Goal: Task Accomplishment & Management: Use online tool/utility

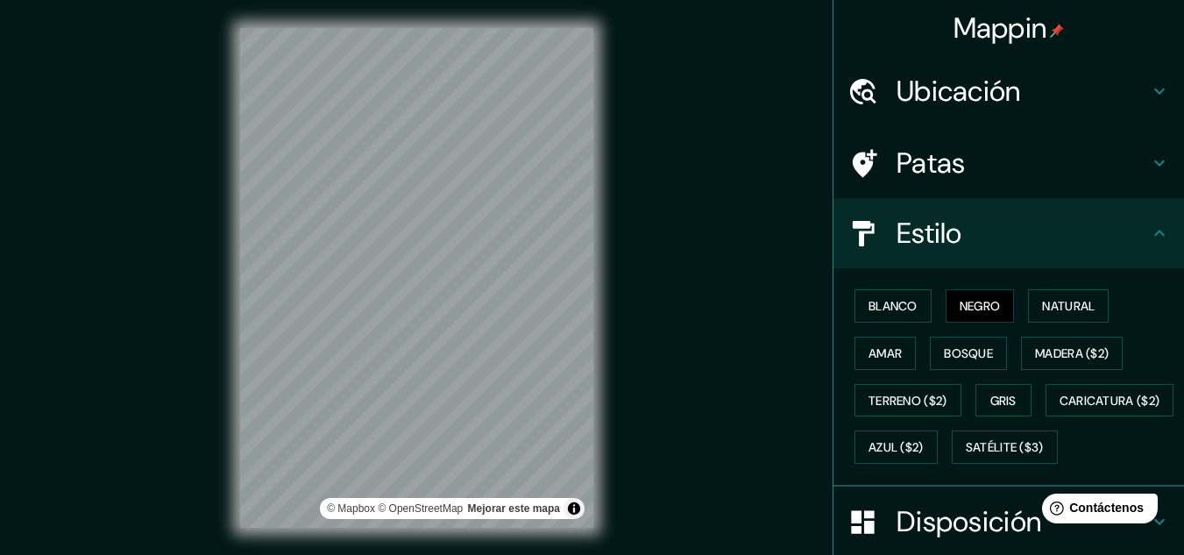
click at [893, 298] on font "Blanco" at bounding box center [893, 306] width 49 height 16
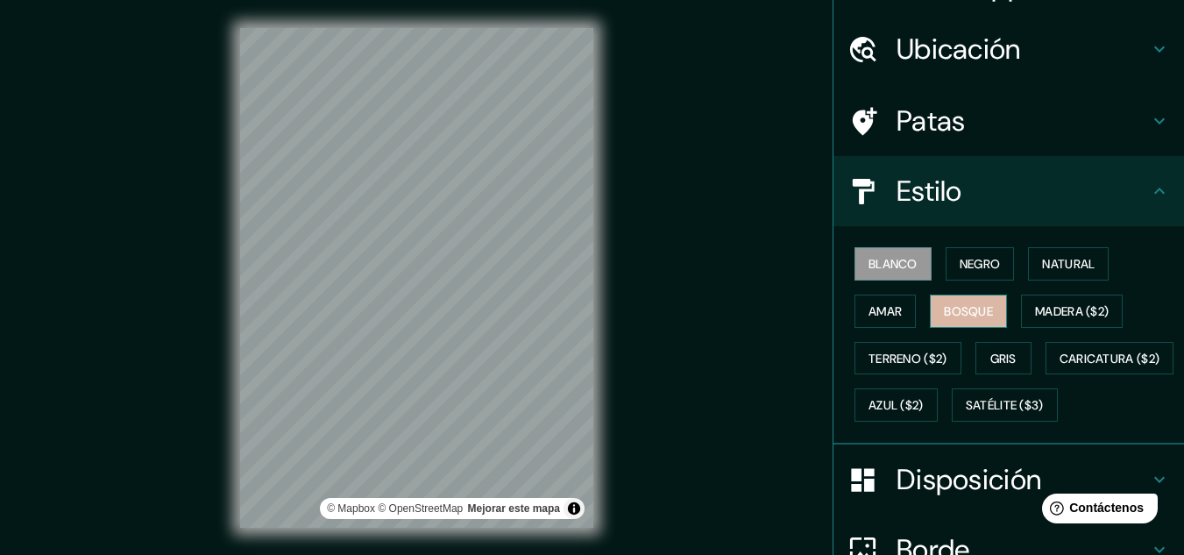
click at [952, 319] on font "Bosque" at bounding box center [968, 311] width 49 height 23
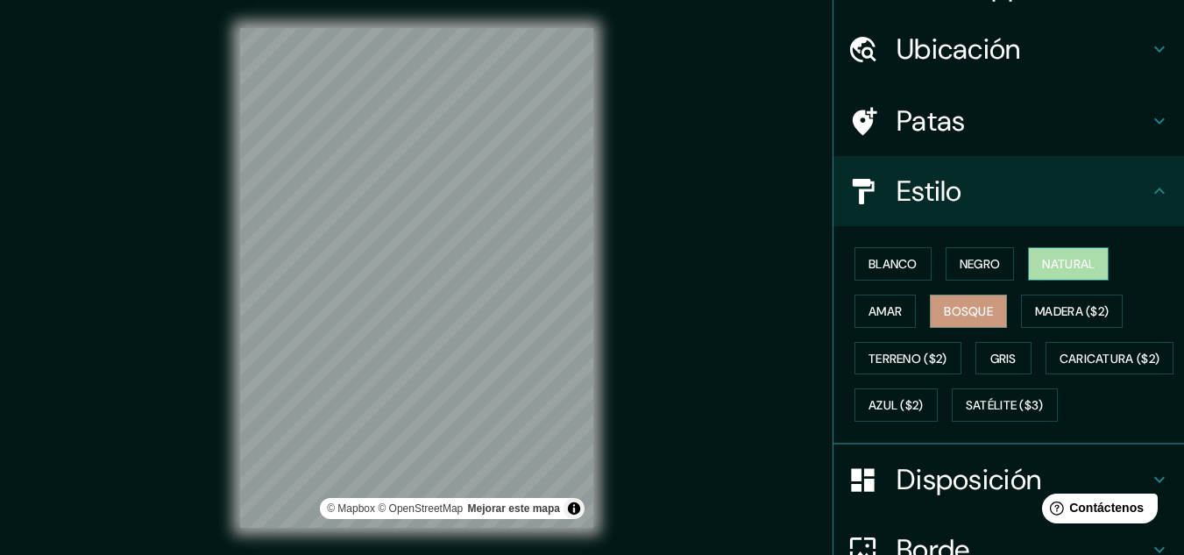
click at [1066, 266] on font "Natural" at bounding box center [1068, 264] width 53 height 16
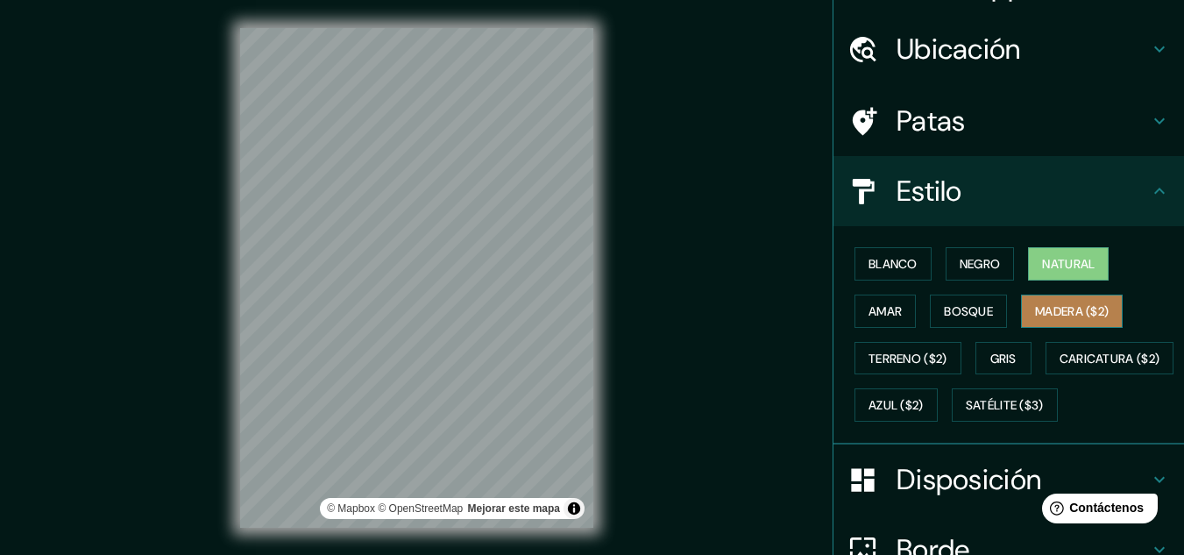
click at [1068, 296] on button "Madera ($2)" at bounding box center [1072, 311] width 102 height 33
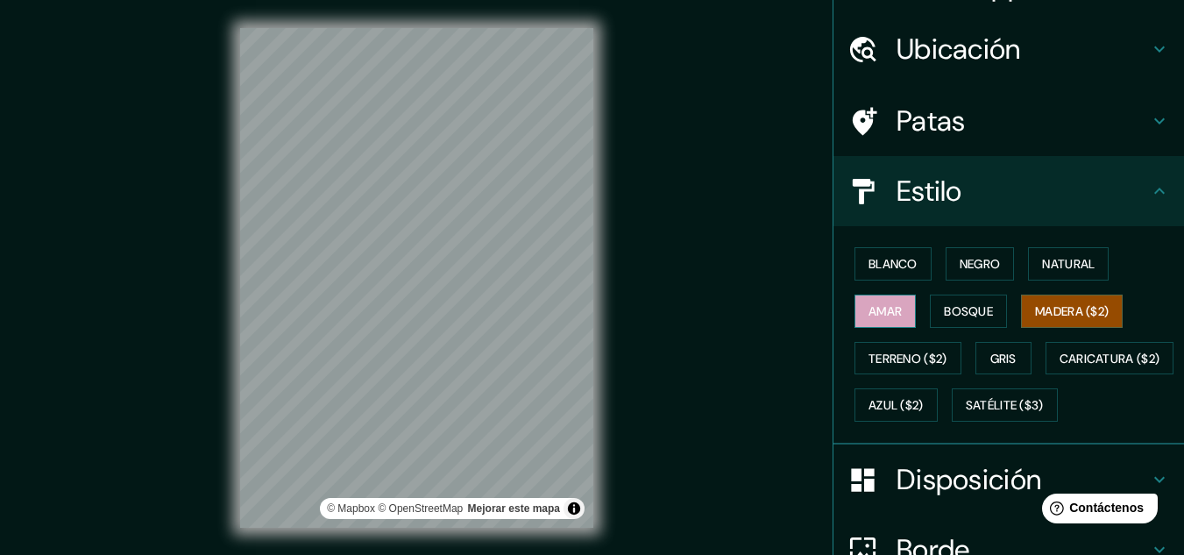
click at [871, 309] on font "Amar" at bounding box center [885, 311] width 33 height 16
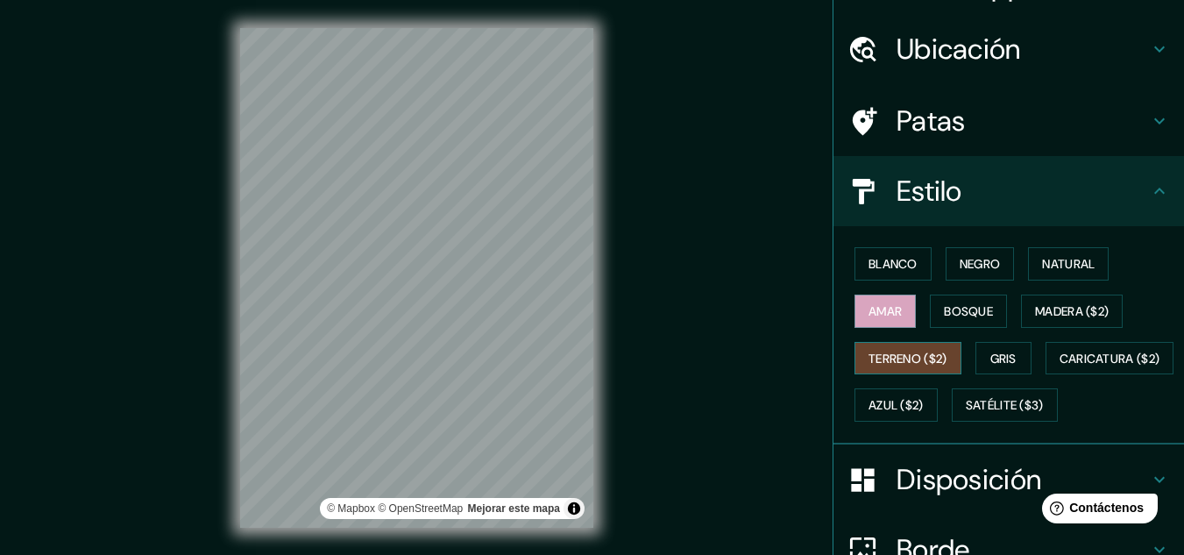
click at [891, 351] on font "Terreno ($2)" at bounding box center [908, 359] width 79 height 16
click at [990, 352] on font "Gris" at bounding box center [1003, 359] width 26 height 16
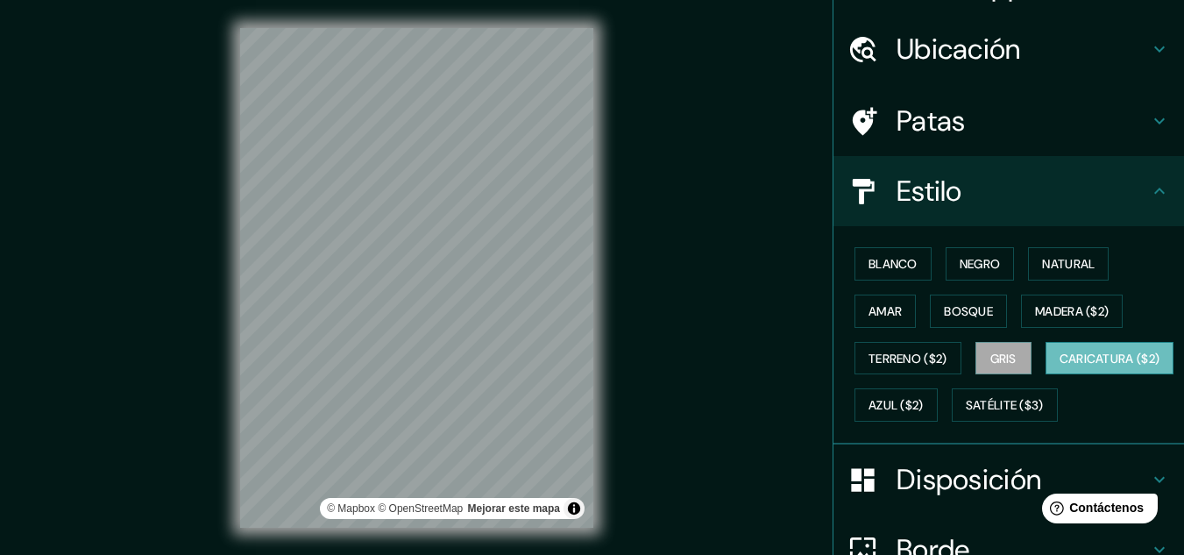
click at [1060, 366] on font "Caricatura ($2)" at bounding box center [1110, 359] width 101 height 16
click at [924, 405] on font "Azul ($2)" at bounding box center [896, 406] width 55 height 16
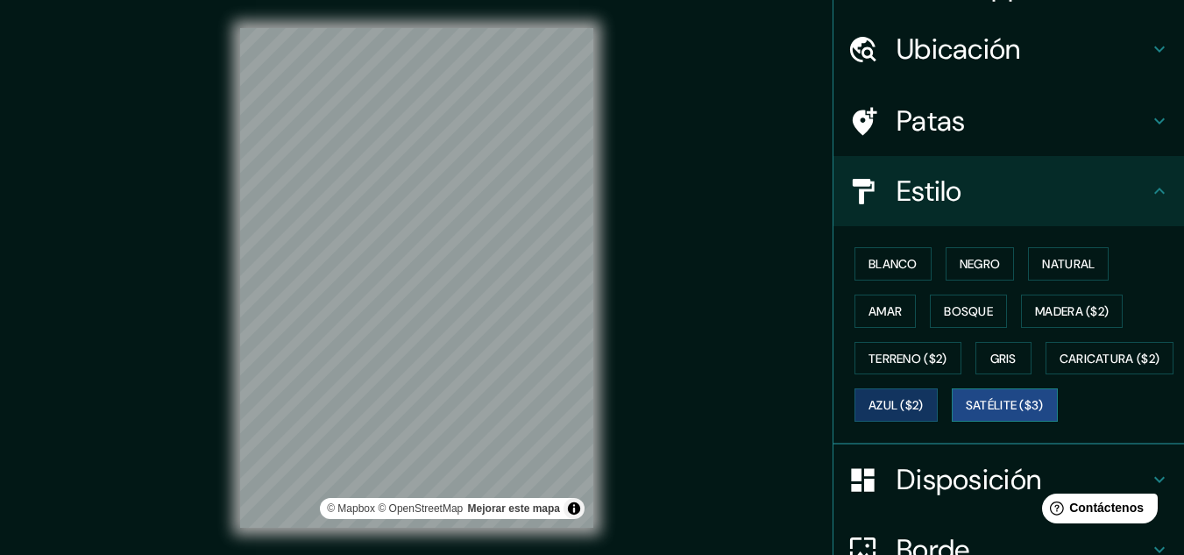
click at [966, 414] on font "Satélite ($3)" at bounding box center [1005, 406] width 78 height 16
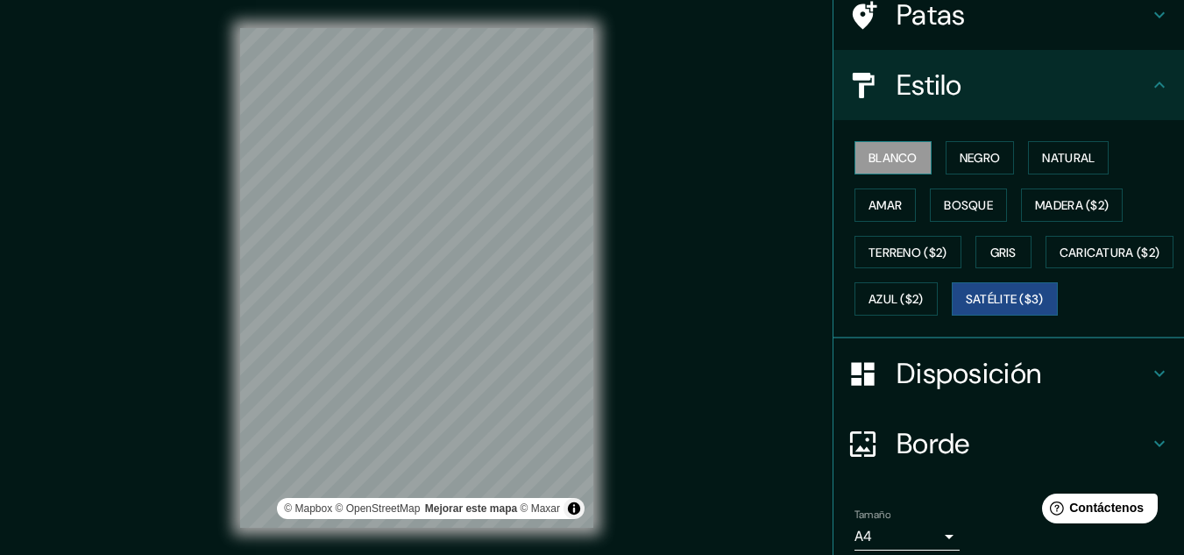
scroll to position [266, 0]
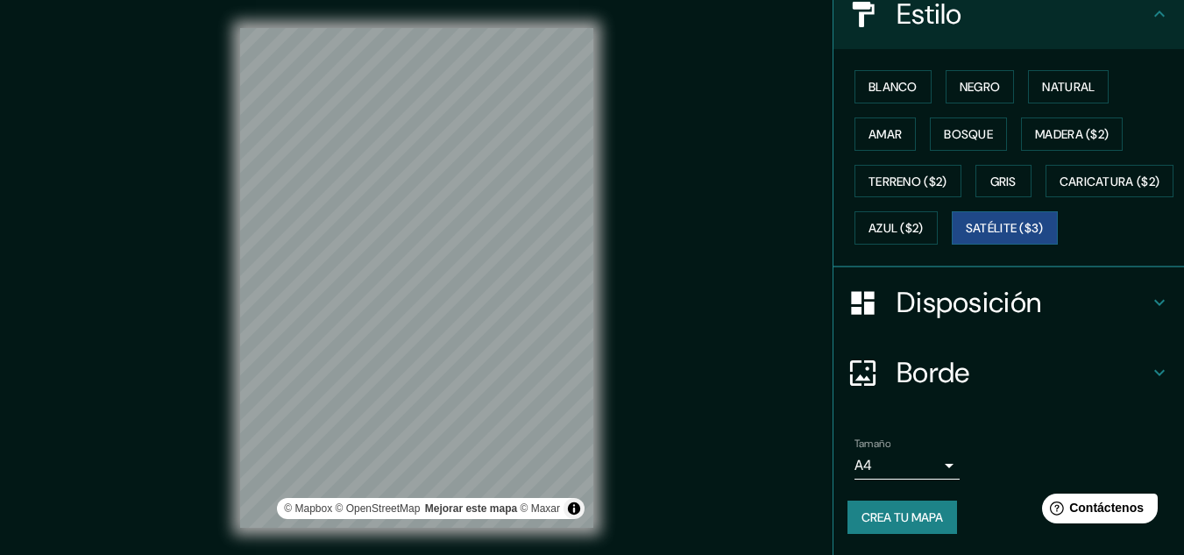
click at [919, 296] on font "Disposición" at bounding box center [969, 302] width 145 height 37
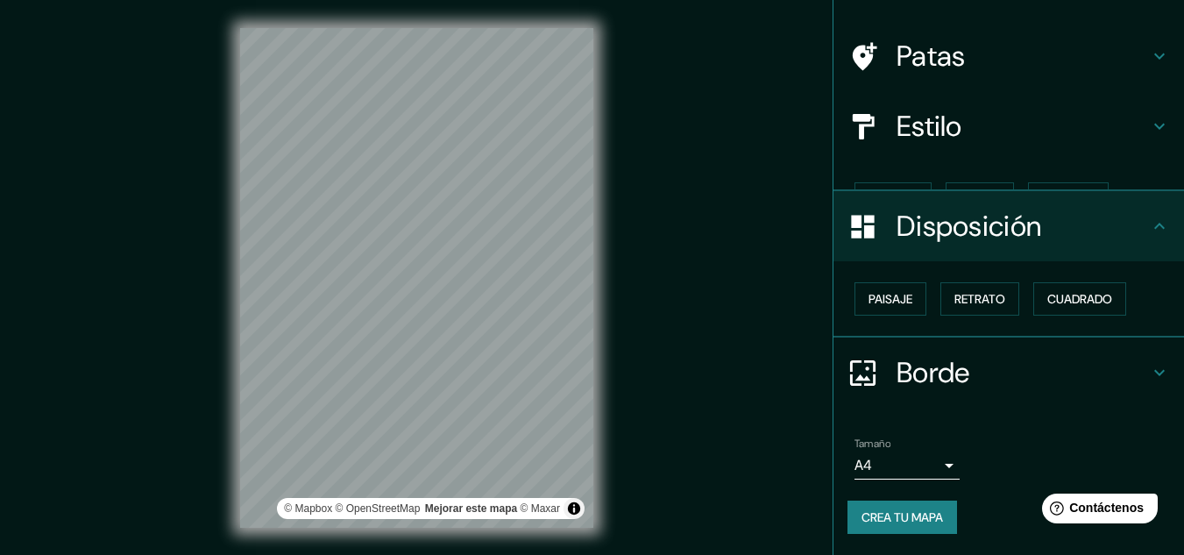
scroll to position [77, 0]
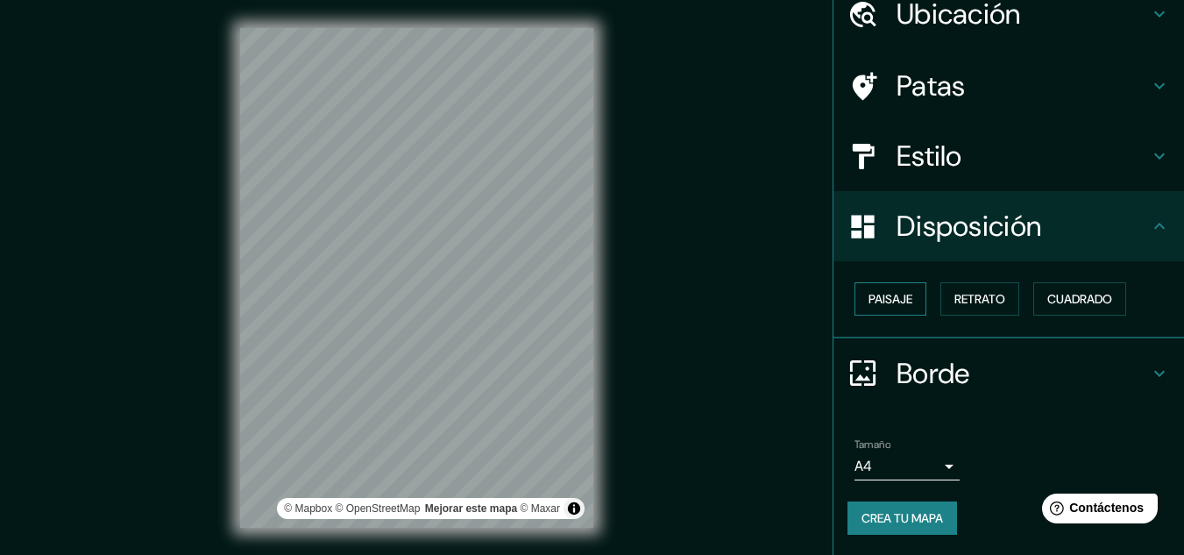
click at [905, 300] on button "Paisaje" at bounding box center [891, 298] width 72 height 33
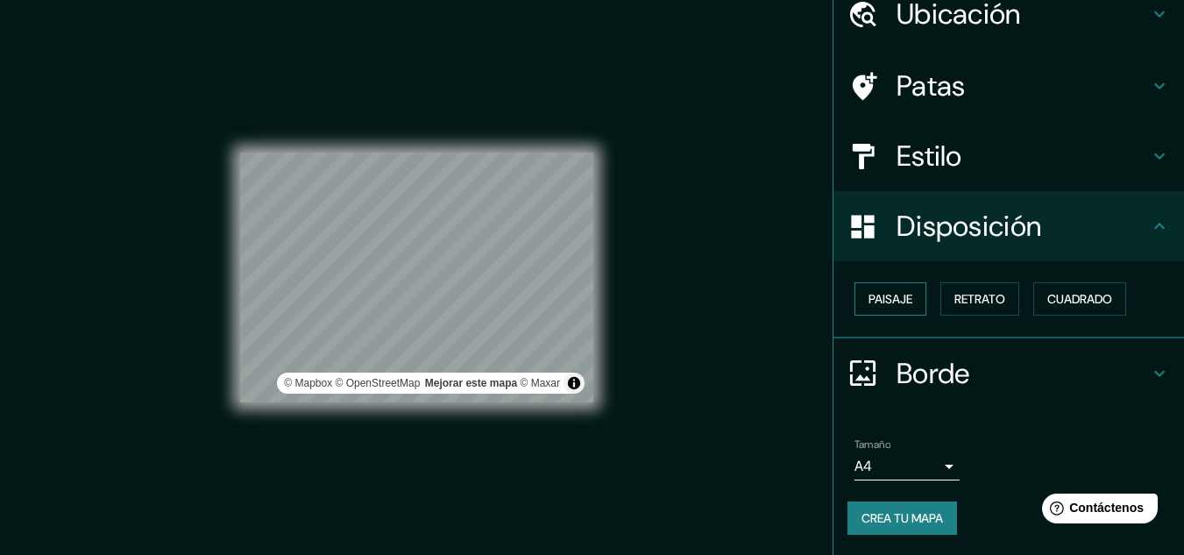
click at [905, 300] on button "Paisaje" at bounding box center [891, 298] width 72 height 33
click at [972, 290] on font "Retrato" at bounding box center [980, 299] width 51 height 23
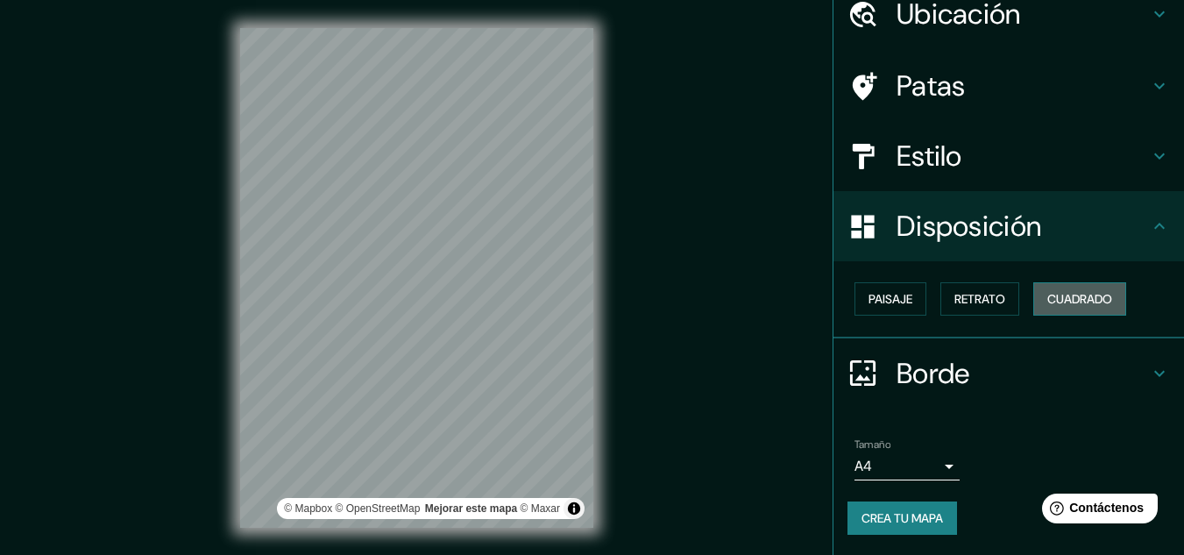
click at [1052, 302] on font "Cuadrado" at bounding box center [1079, 299] width 65 height 16
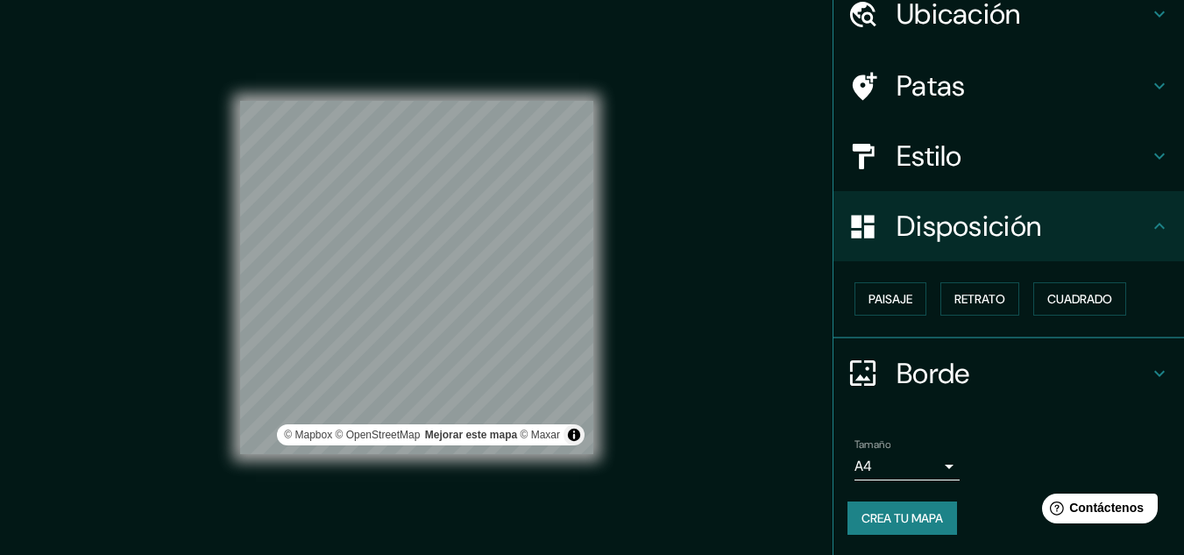
click at [1014, 299] on div "Paisaje Retrato Cuadrado" at bounding box center [1016, 298] width 337 height 47
click at [997, 297] on button "Retrato" at bounding box center [980, 298] width 79 height 33
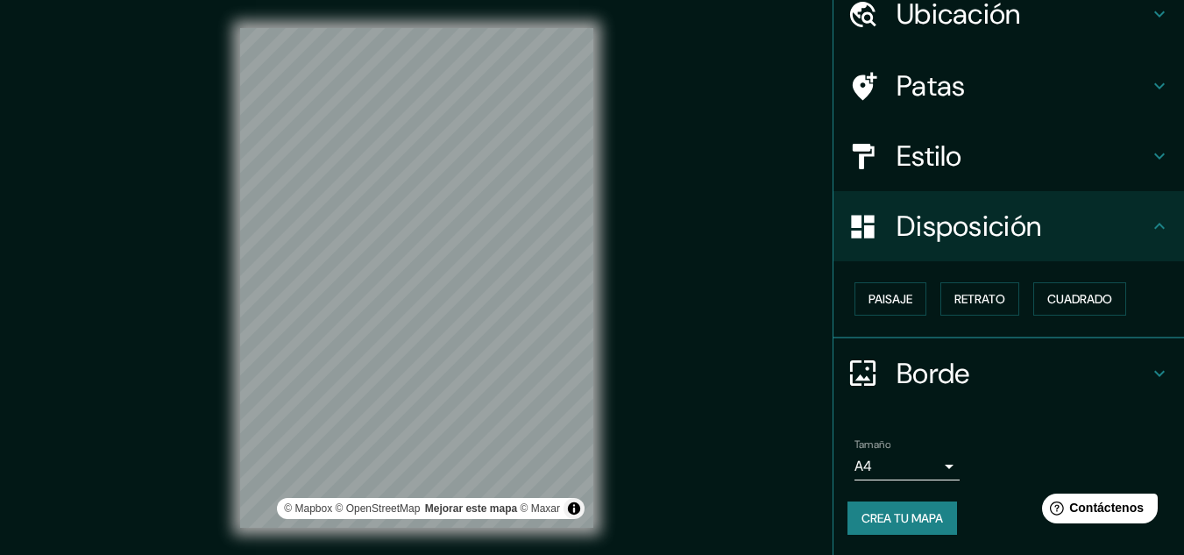
click at [959, 165] on h4 "Estilo" at bounding box center [1023, 155] width 252 height 35
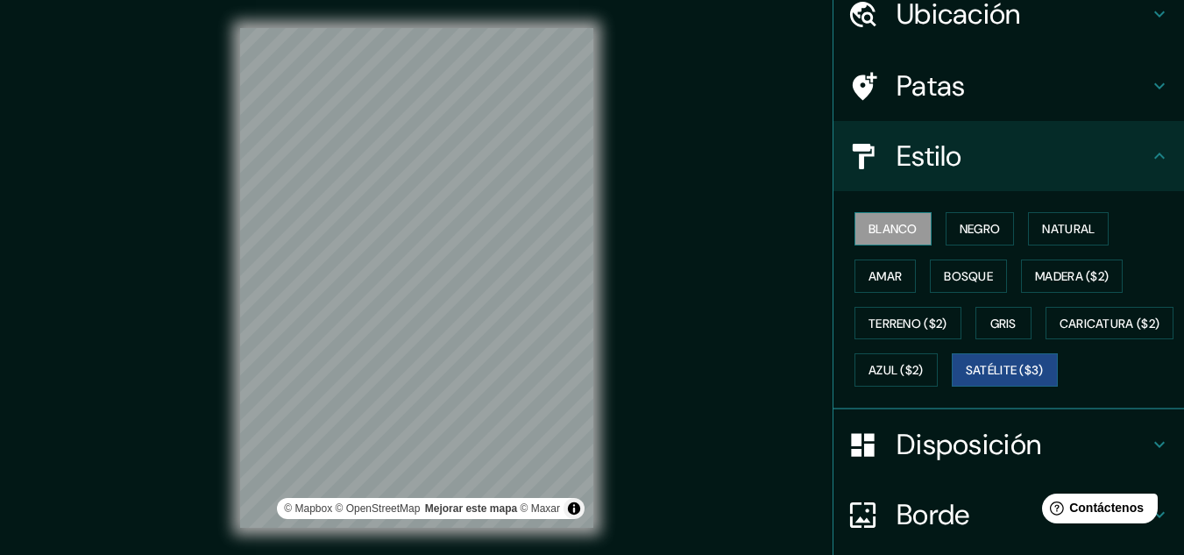
click at [896, 227] on font "Blanco" at bounding box center [893, 229] width 49 height 16
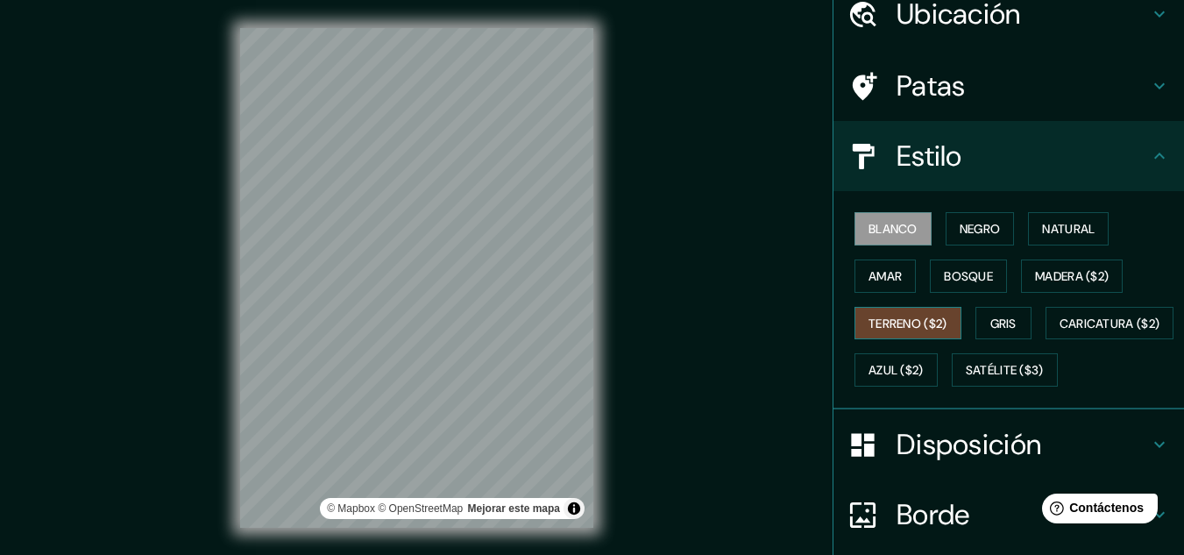
click at [897, 321] on font "Terreno ($2)" at bounding box center [908, 324] width 79 height 16
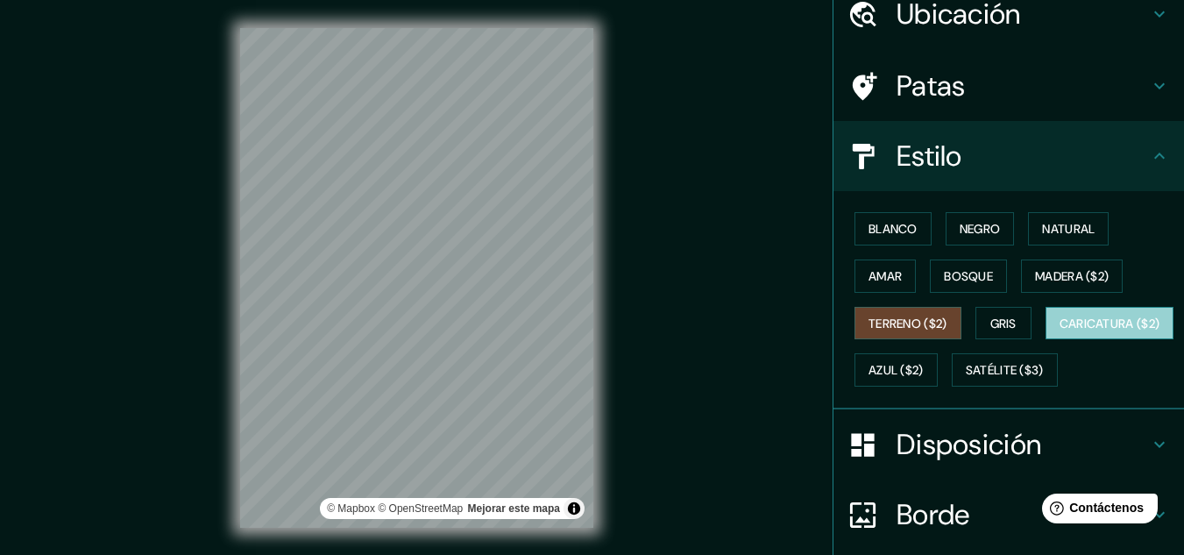
click at [1060, 331] on font "Caricatura ($2)" at bounding box center [1110, 324] width 101 height 16
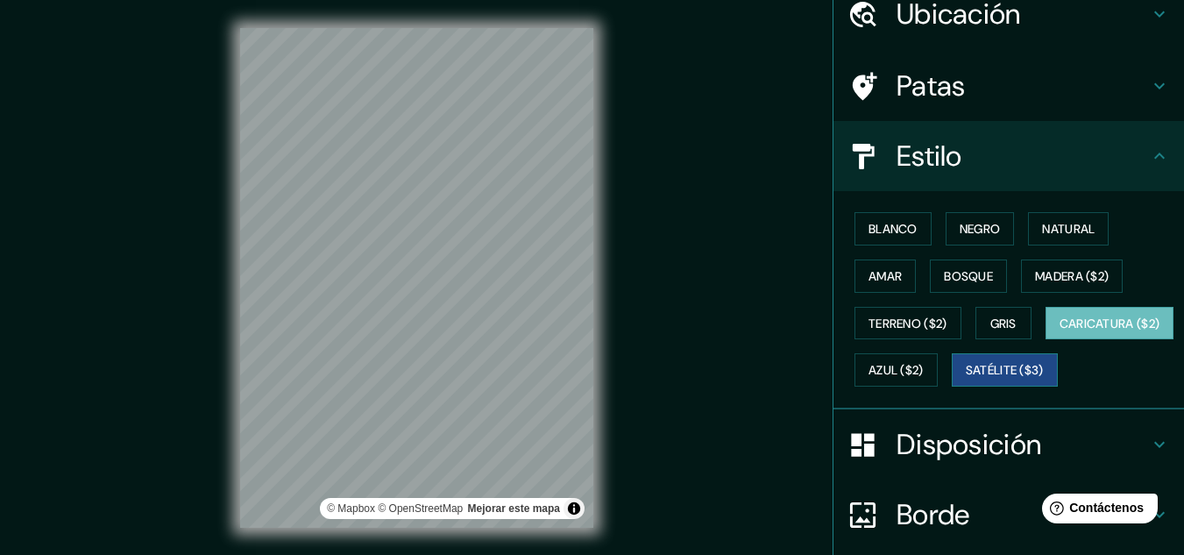
click at [966, 379] on font "Satélite ($3)" at bounding box center [1005, 371] width 78 height 16
click at [903, 103] on font "Patas" at bounding box center [931, 85] width 69 height 37
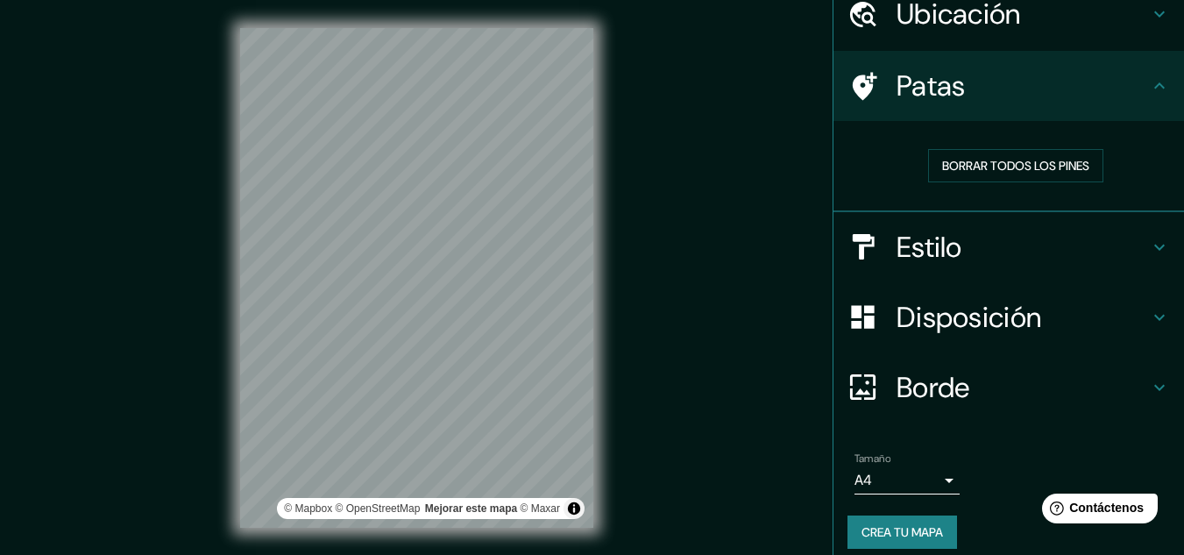
click at [909, 89] on font "Patas" at bounding box center [931, 85] width 69 height 37
click at [962, 164] on font "Borrar todos los pines" at bounding box center [1015, 166] width 147 height 16
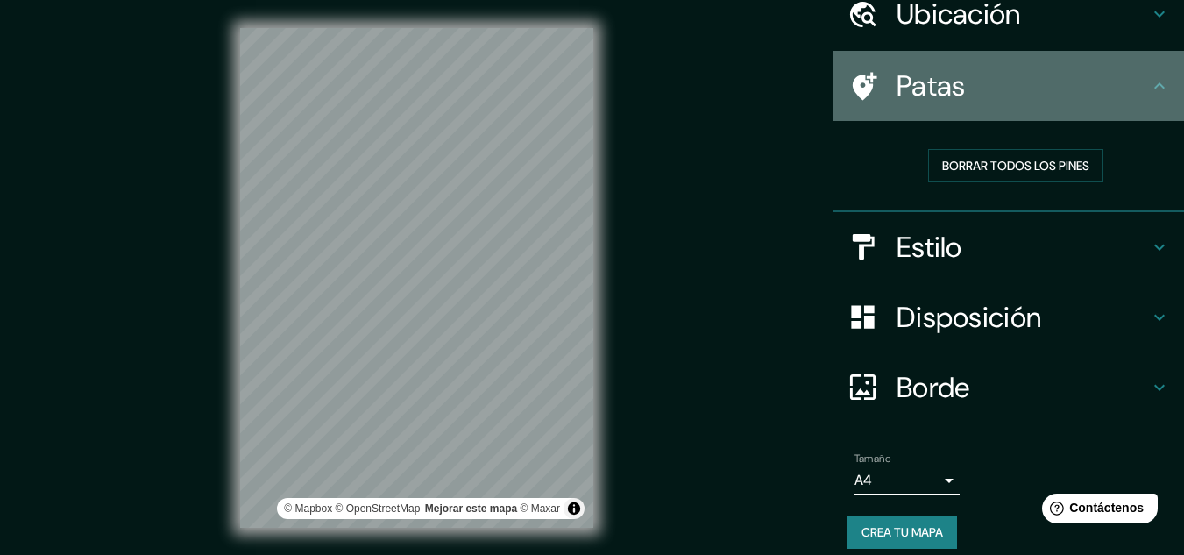
click at [919, 84] on font "Patas" at bounding box center [931, 85] width 69 height 37
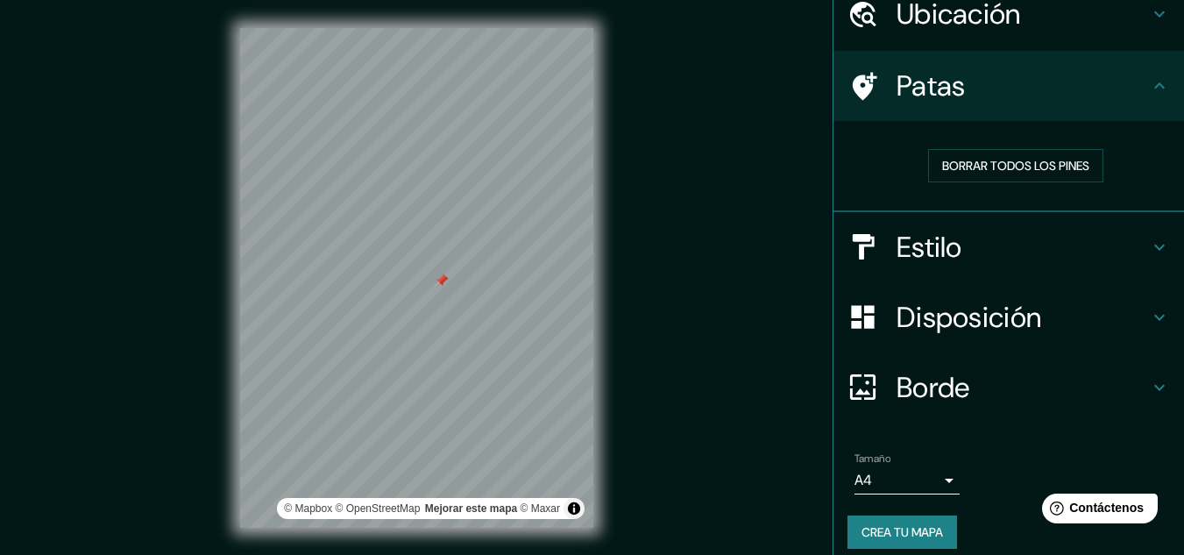
click at [437, 280] on div at bounding box center [442, 280] width 14 height 14
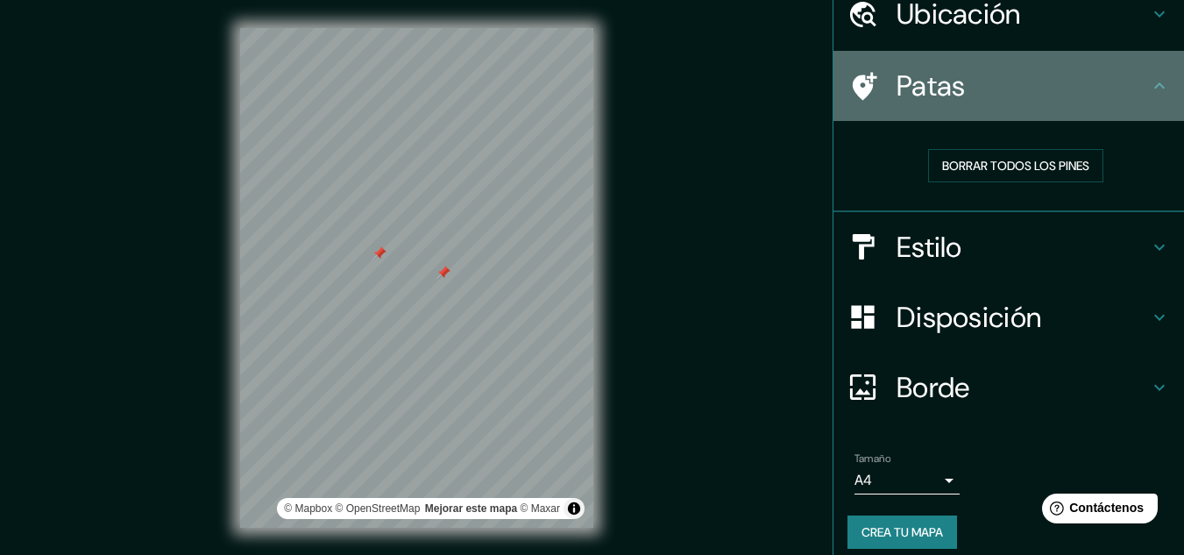
click at [930, 89] on font "Patas" at bounding box center [931, 85] width 69 height 37
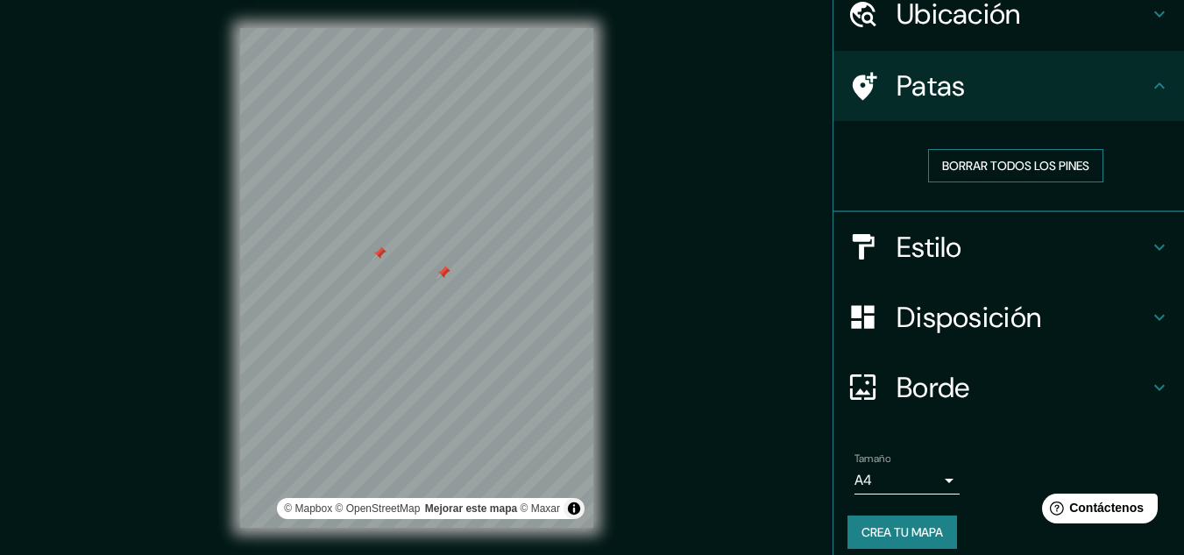
click at [964, 169] on font "Borrar todos los pines" at bounding box center [1015, 166] width 147 height 16
click at [970, 25] on font "Ubicación" at bounding box center [959, 14] width 124 height 37
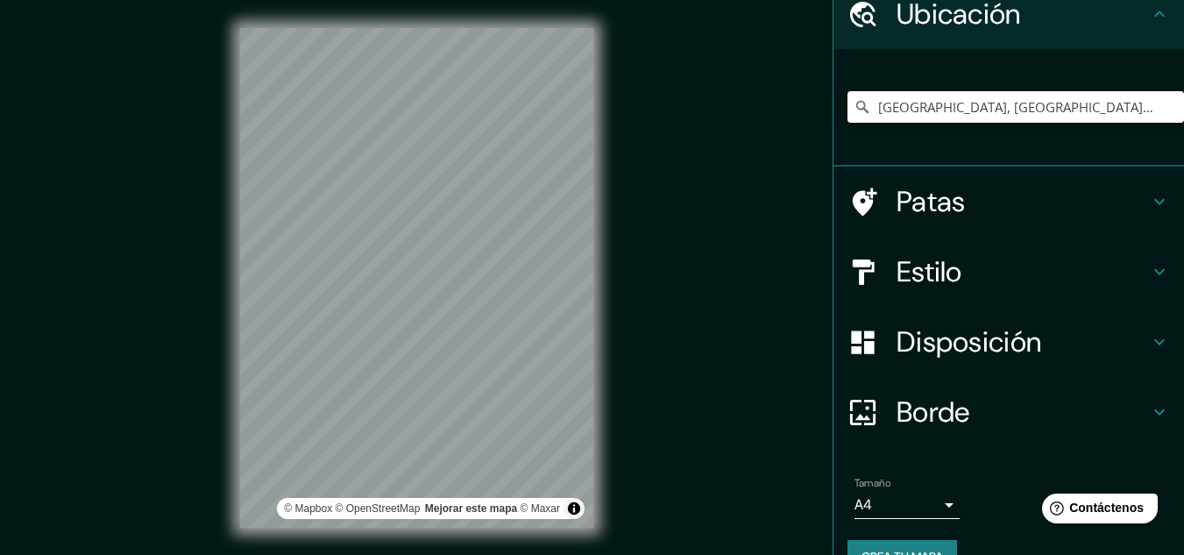
click at [970, 25] on font "Ubicación" at bounding box center [959, 14] width 124 height 37
click at [897, 211] on font "Patas" at bounding box center [931, 201] width 69 height 37
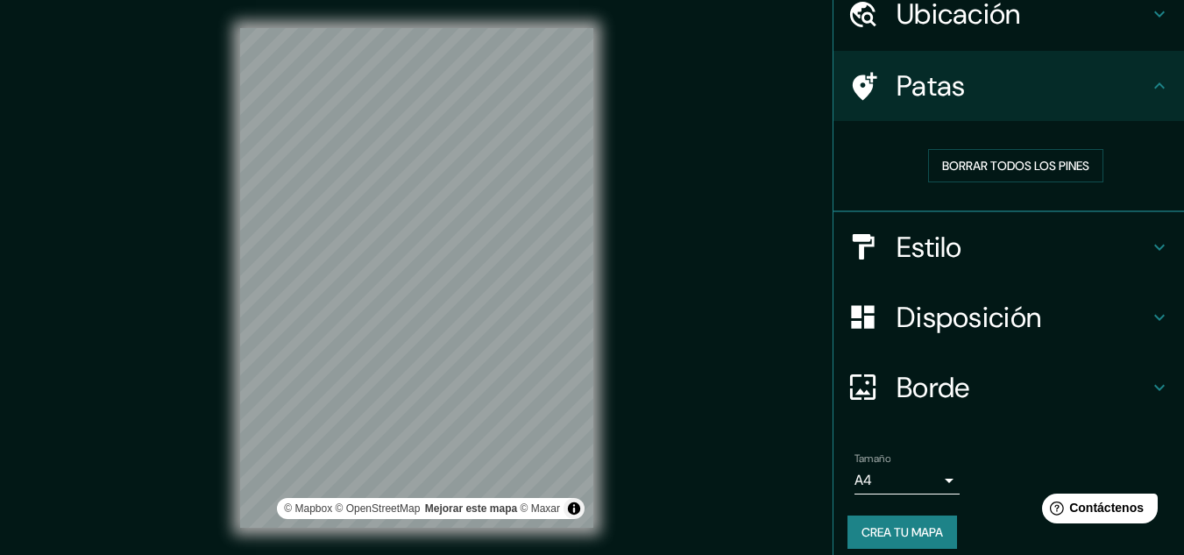
click at [923, 223] on div "Estilo" at bounding box center [1009, 247] width 351 height 70
